Goal: Task Accomplishment & Management: Complete application form

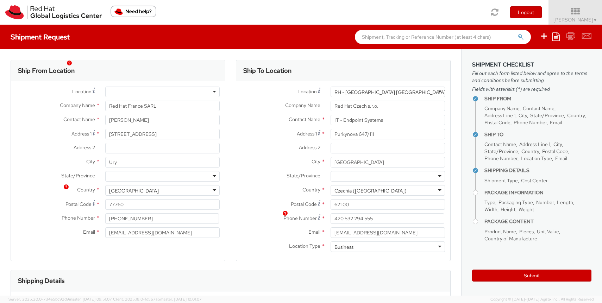
select select
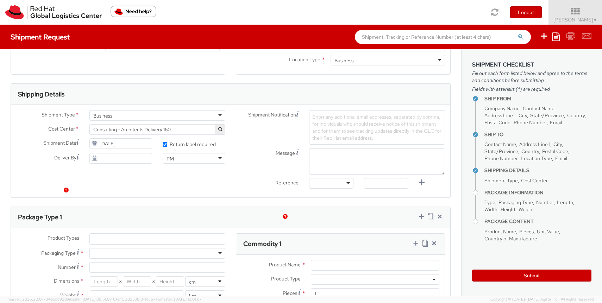
scroll to position [184, 0]
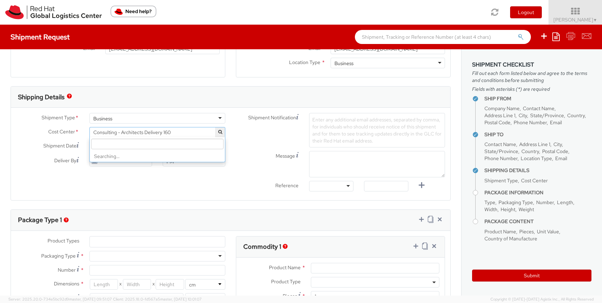
click at [185, 132] on span "Consulting - Architects Delivery 160" at bounding box center [157, 132] width 128 height 6
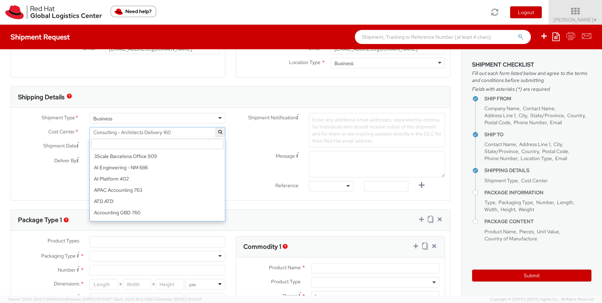
scroll to position [1656, 0]
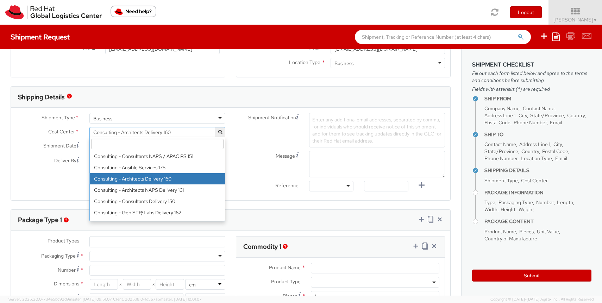
click at [165, 147] on input "search" at bounding box center [157, 144] width 132 height 11
paste input "IT Fixed Assets and Contracts 850.""
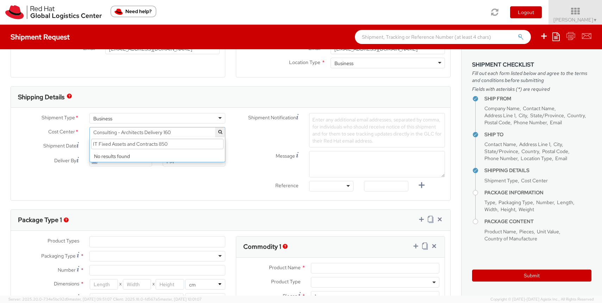
click at [179, 145] on input "IT Fixed Assets and Contracts 850" at bounding box center [157, 144] width 132 height 11
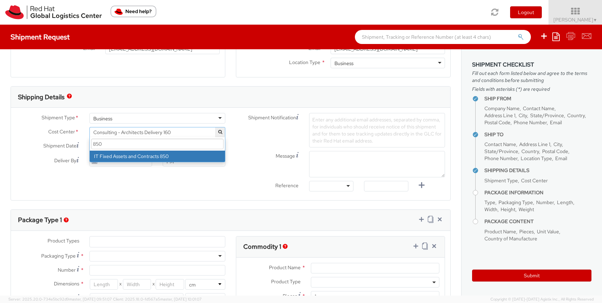
type input "850"
select select "850"
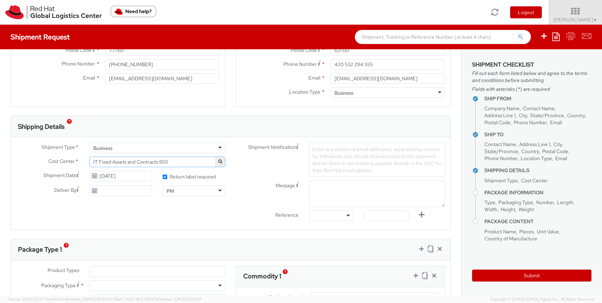
scroll to position [159, 0]
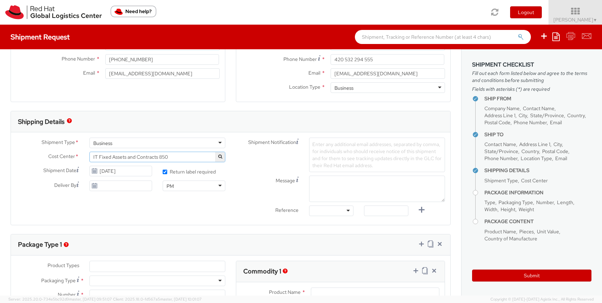
click at [340, 214] on div at bounding box center [331, 211] width 44 height 11
click at [385, 213] on input "text" at bounding box center [386, 211] width 44 height 11
paste input "RPCI, RITM, TASK or INC#"
type input "RPCI, RITM, TASK or INC#"
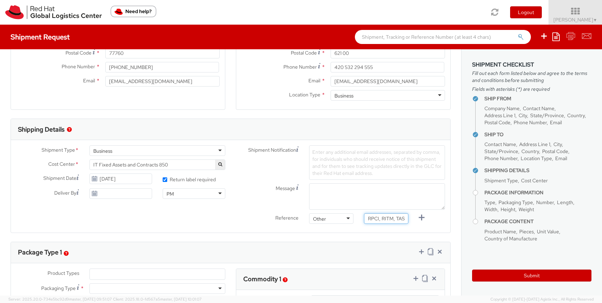
scroll to position [148, 0]
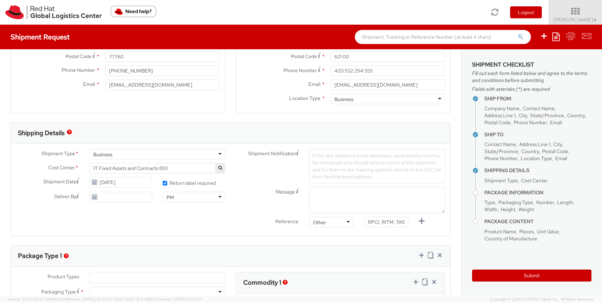
click at [328, 165] on span "Enter any additional email addresses, separated by comma, for individuals who s…" at bounding box center [376, 165] width 129 height 27
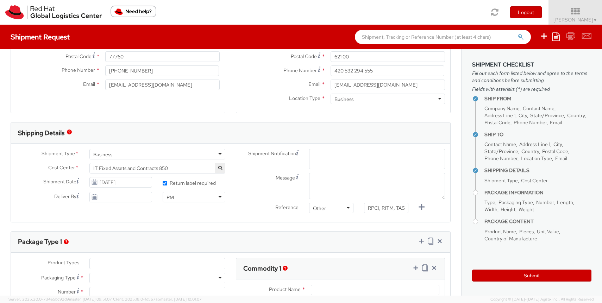
paste input "[EMAIL_ADDRESS][DOMAIN_NAME]"
type input "[EMAIL_ADDRESS][DOMAIN_NAME]"
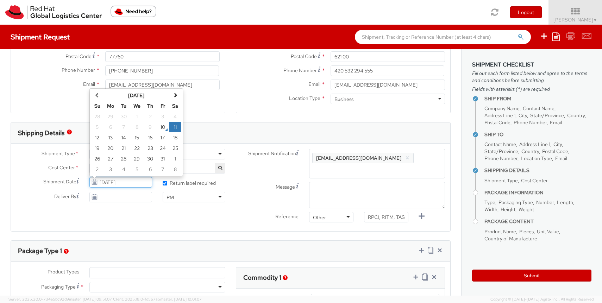
click at [134, 182] on input "[DATE]" at bounding box center [120, 182] width 63 height 11
click at [125, 150] on td "21" at bounding box center [123, 148] width 13 height 11
type input "[DATE]"
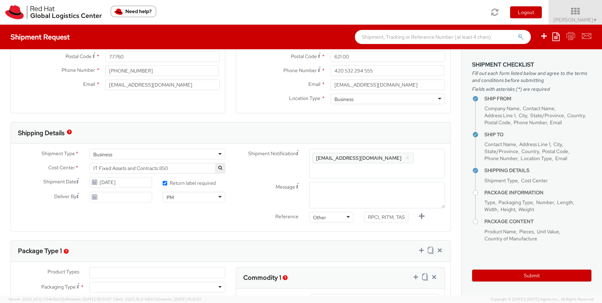
click at [181, 199] on div "PM" at bounding box center [194, 197] width 63 height 11
click at [110, 214] on div "Shipment Type * Business Business Business Cost Center * Consulting - Architect…" at bounding box center [230, 187] width 439 height 77
type input "[DATE]"
click at [116, 200] on input "[DATE]" at bounding box center [120, 197] width 63 height 11
click at [133, 238] on div "Ship From Location Location * [GEOGRAPHIC_DATA] - [GEOGRAPHIC_DATA] - [GEOGRAPH…" at bounding box center [230, 229] width 461 height 657
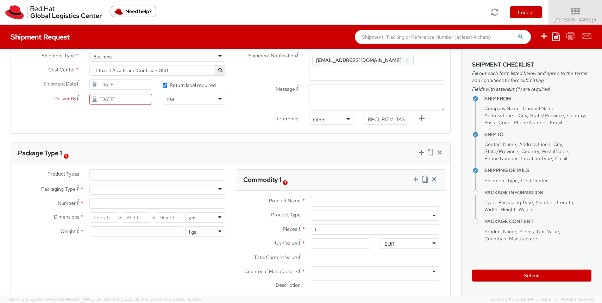
scroll to position [237, 0]
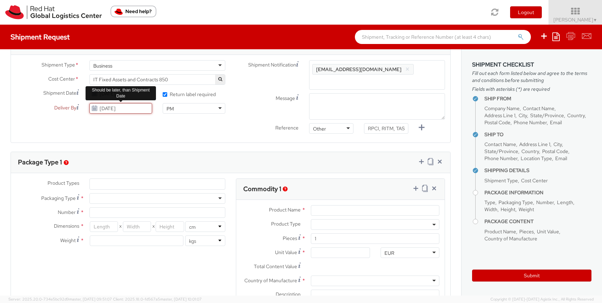
click at [131, 109] on input "[DATE]" at bounding box center [120, 108] width 63 height 11
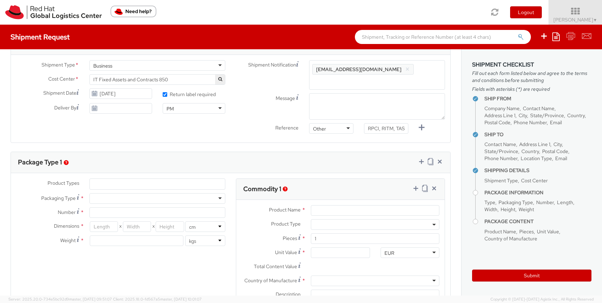
click at [38, 132] on div "Shipment Type * Business Business Business Cost Center * Consulting - Architect…" at bounding box center [230, 98] width 439 height 77
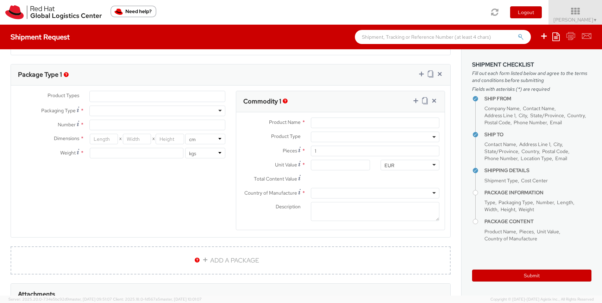
scroll to position [325, 0]
click at [109, 95] on ul at bounding box center [157, 96] width 135 height 11
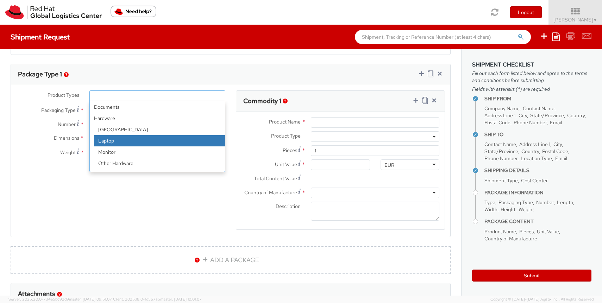
select select "LAPTOP"
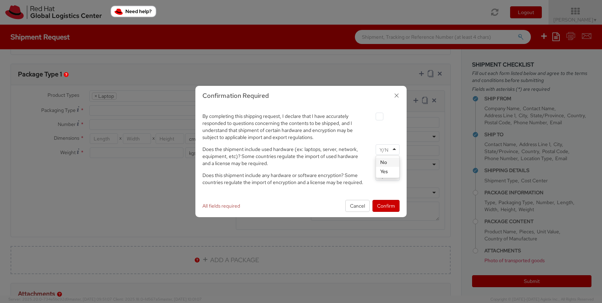
click at [394, 152] on div at bounding box center [388, 149] width 24 height 11
click at [396, 176] on div at bounding box center [388, 175] width 24 height 11
click at [388, 201] on button "Confirm" at bounding box center [386, 206] width 27 height 12
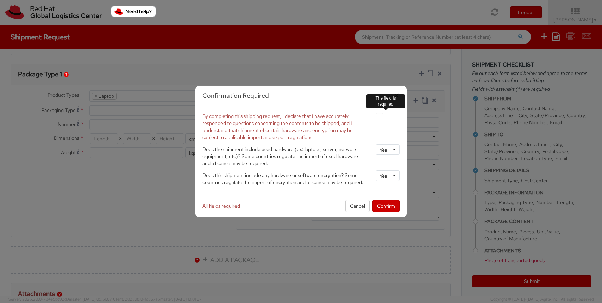
click at [380, 118] on label at bounding box center [380, 117] width 8 height 8
click at [374, 118] on input "checkbox" at bounding box center [371, 116] width 5 height 5
checkbox input "true"
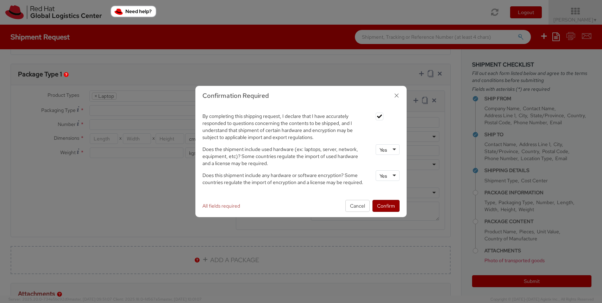
click at [387, 205] on button "Confirm" at bounding box center [386, 206] width 27 height 12
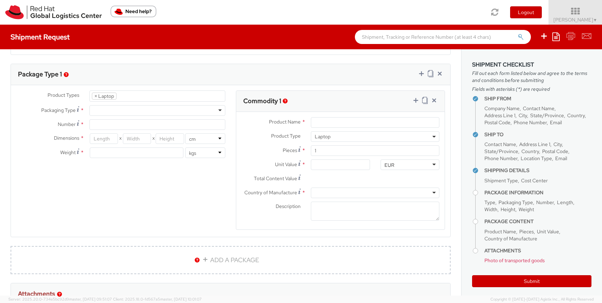
click at [105, 116] on div "Product Types * Documents Docking Station Laptop Monitor Other Hardware Server …" at bounding box center [121, 127] width 220 height 75
click at [109, 112] on div at bounding box center [157, 110] width 136 height 11
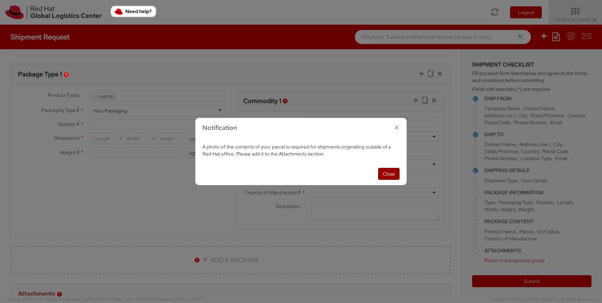
click at [393, 177] on button "Close" at bounding box center [388, 174] width 21 height 12
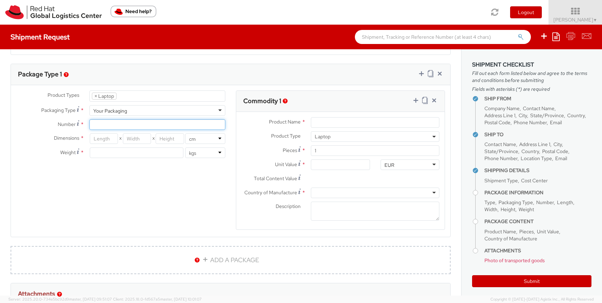
click at [118, 124] on input "Number *" at bounding box center [157, 124] width 136 height 11
type input "1"
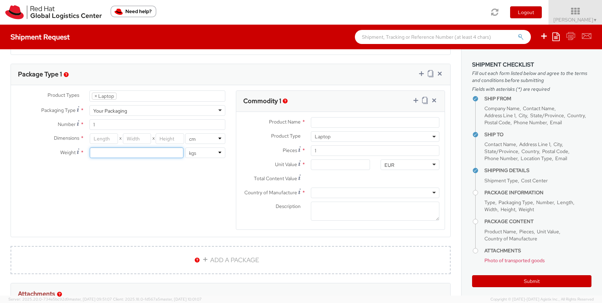
click at [124, 154] on input "number" at bounding box center [137, 153] width 94 height 11
type input "4"
click at [102, 139] on input "number" at bounding box center [104, 138] width 28 height 11
type input "55"
type input "35"
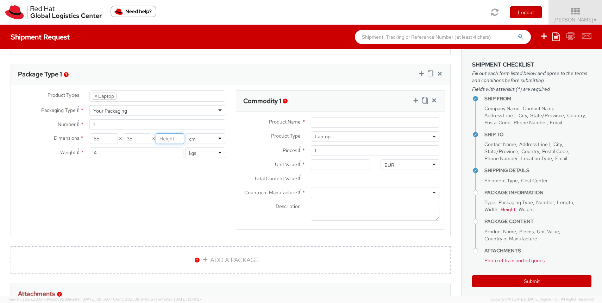
click at [165, 139] on input "number" at bounding box center [170, 138] width 28 height 11
type input "10"
click at [171, 192] on div "Product Types * Documents Docking Station Laptop Monitor Other Hardware Server …" at bounding box center [230, 164] width 439 height 149
click at [330, 126] on input "Product Name *" at bounding box center [375, 122] width 129 height 11
type input "Lenovo1"
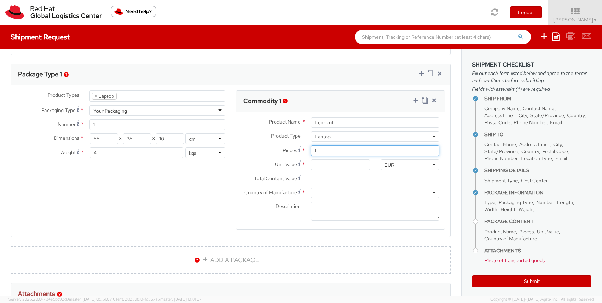
click at [335, 152] on input "1" at bounding box center [375, 150] width 129 height 11
type input "1"
click at [343, 165] on input "Unit Value *" at bounding box center [340, 164] width 59 height 11
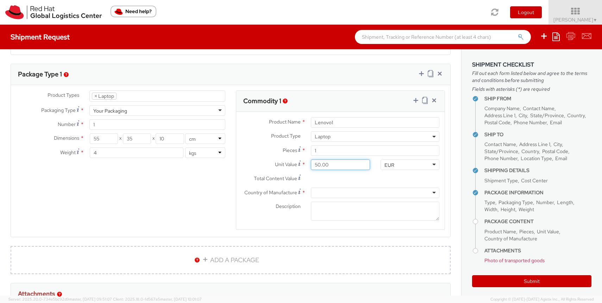
type input "500.00"
click at [331, 193] on div at bounding box center [375, 193] width 129 height 11
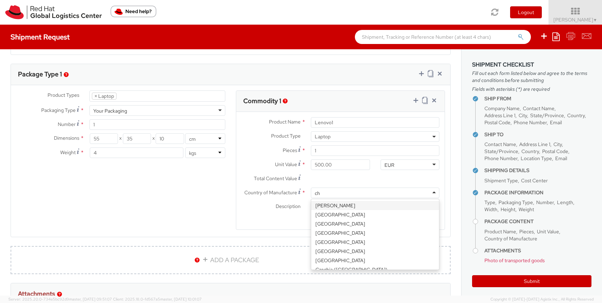
type input "chi"
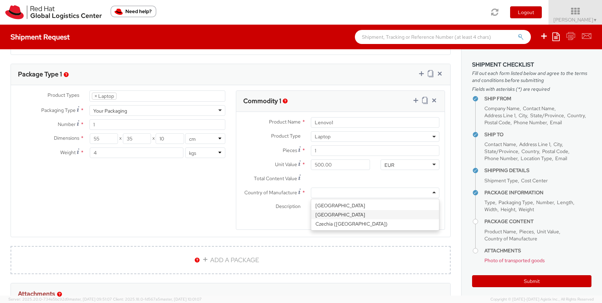
scroll to position [0, 0]
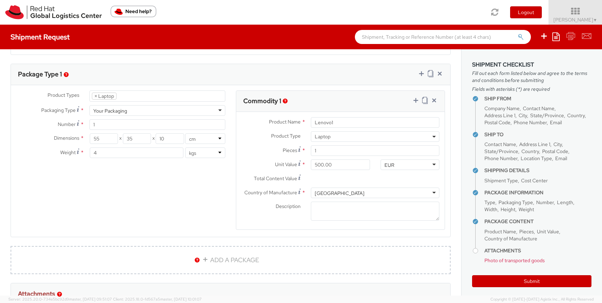
click at [290, 221] on div "Description *" at bounding box center [340, 213] width 208 height 23
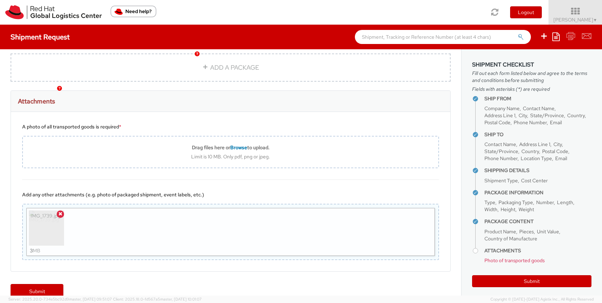
scroll to position [531, 0]
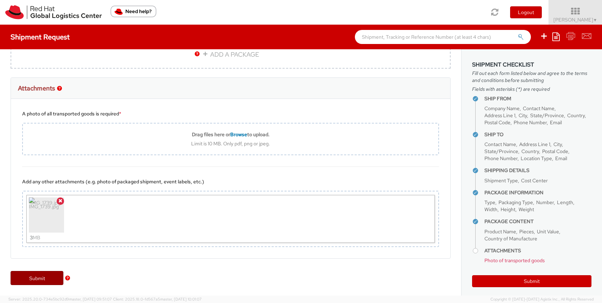
click at [34, 279] on link "Submit" at bounding box center [37, 278] width 53 height 14
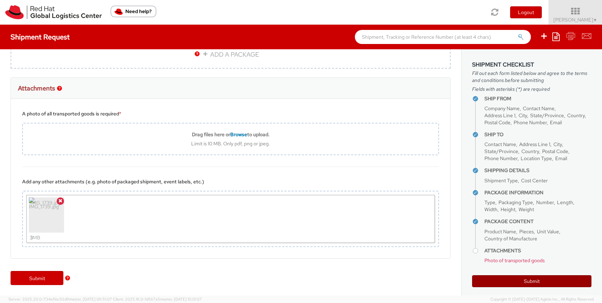
click at [514, 284] on button "Submit" at bounding box center [531, 281] width 119 height 12
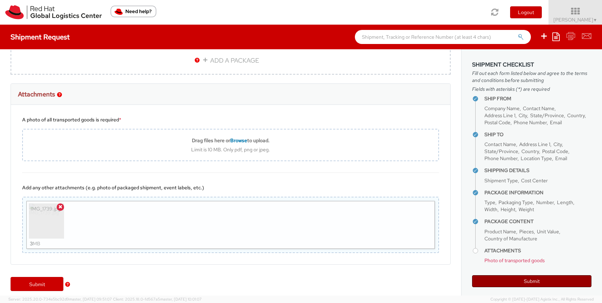
scroll to position [526, 0]
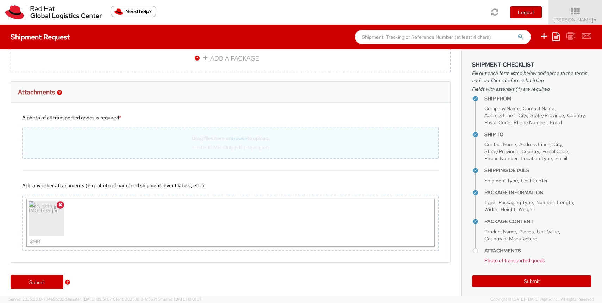
drag, startPoint x: 43, startPoint y: 230, endPoint x: 94, endPoint y: 154, distance: 91.3
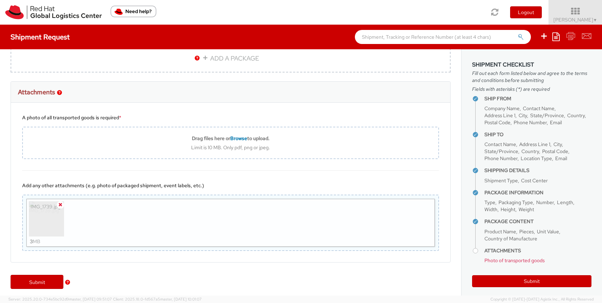
click at [60, 207] on icon at bounding box center [60, 204] width 4 height 5
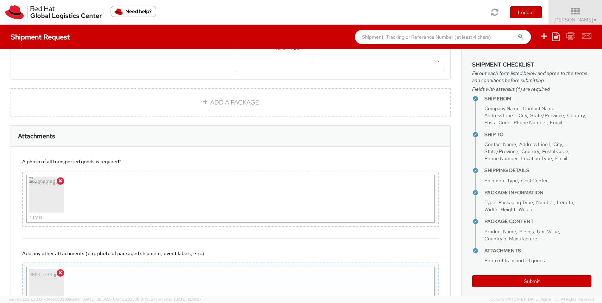
scroll to position [555, 0]
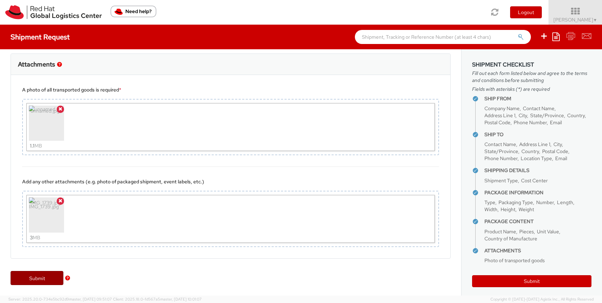
click at [40, 277] on link "Submit" at bounding box center [37, 278] width 53 height 14
